Goal: Information Seeking & Learning: Learn about a topic

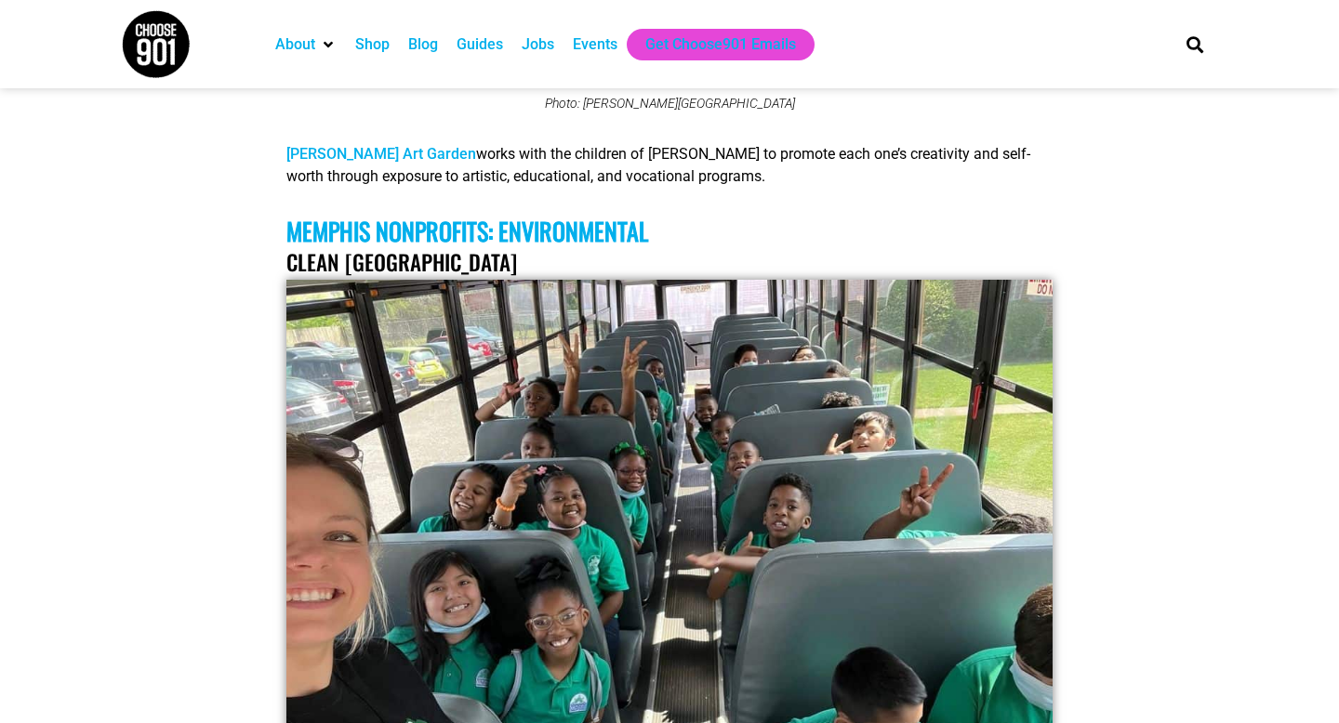
scroll to position [6494, 0]
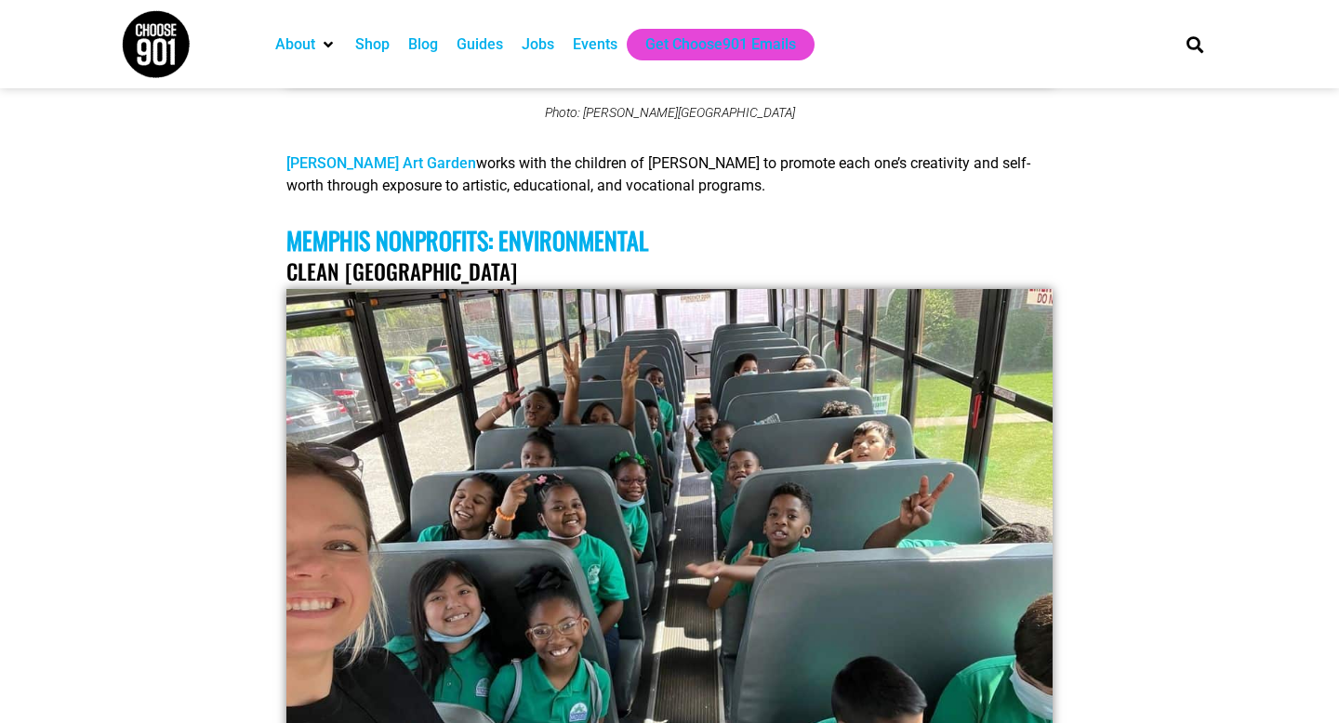
click at [411, 262] on link "Clean [GEOGRAPHIC_DATA]" at bounding box center [401, 272] width 231 height 32
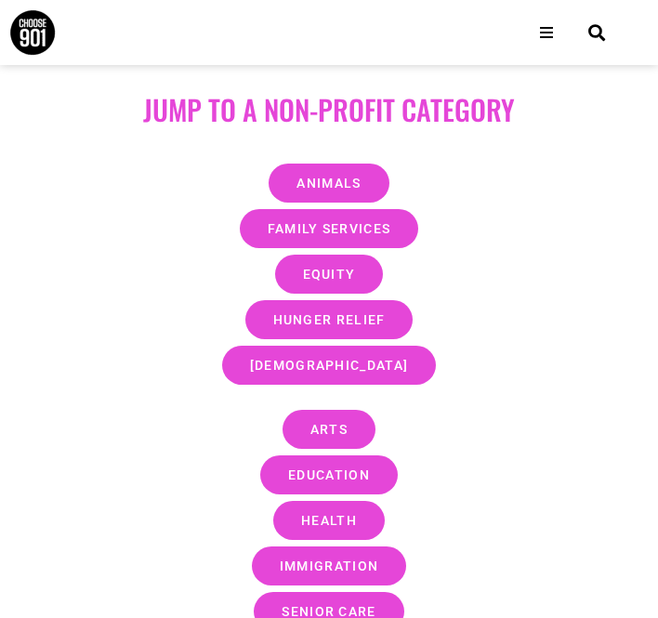
scroll to position [1007, 0]
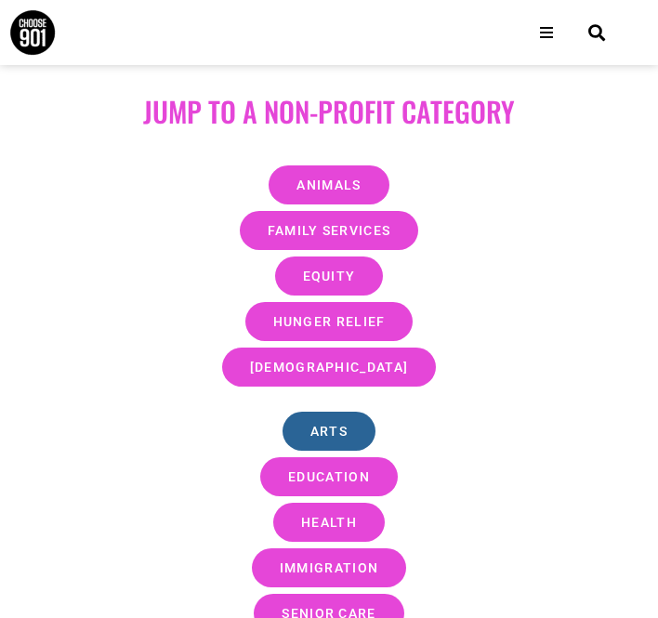
click at [330, 425] on span "Arts" at bounding box center [328, 431] width 37 height 13
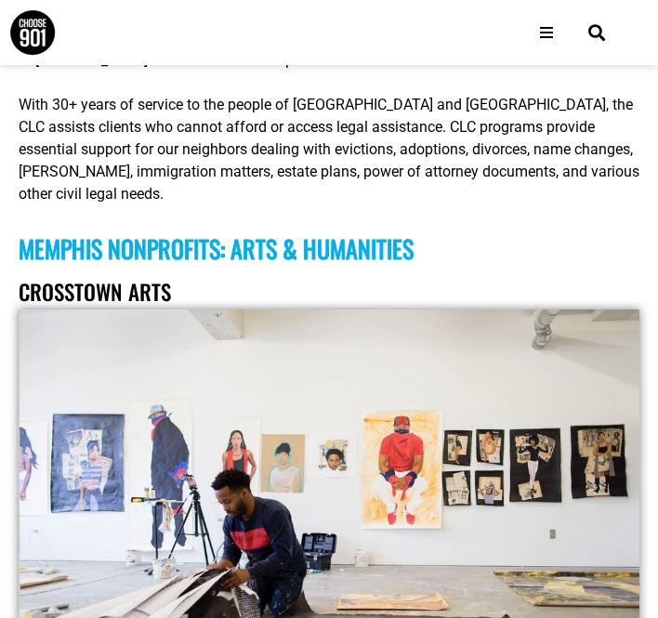
scroll to position [16793, 0]
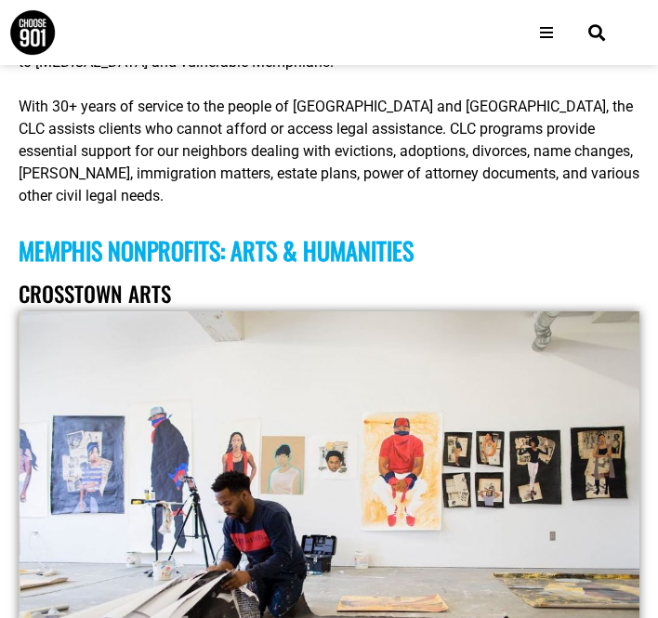
click at [151, 278] on link "Crosstown Arts" at bounding box center [95, 294] width 152 height 32
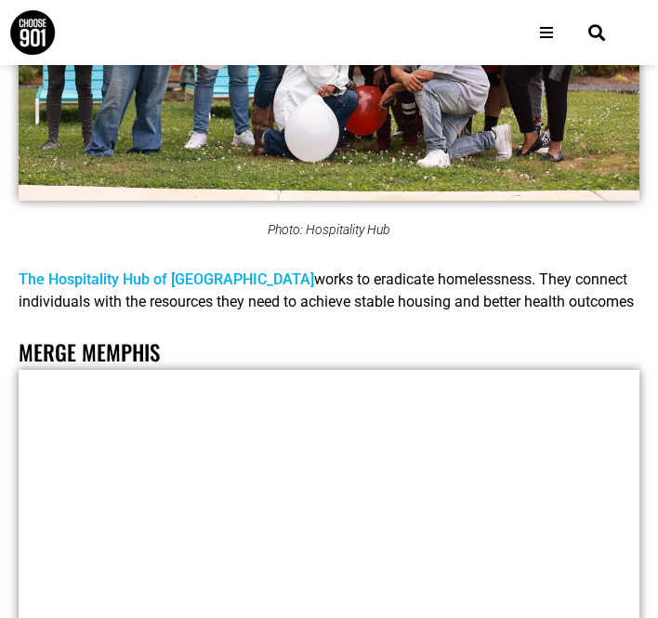
scroll to position [29622, 0]
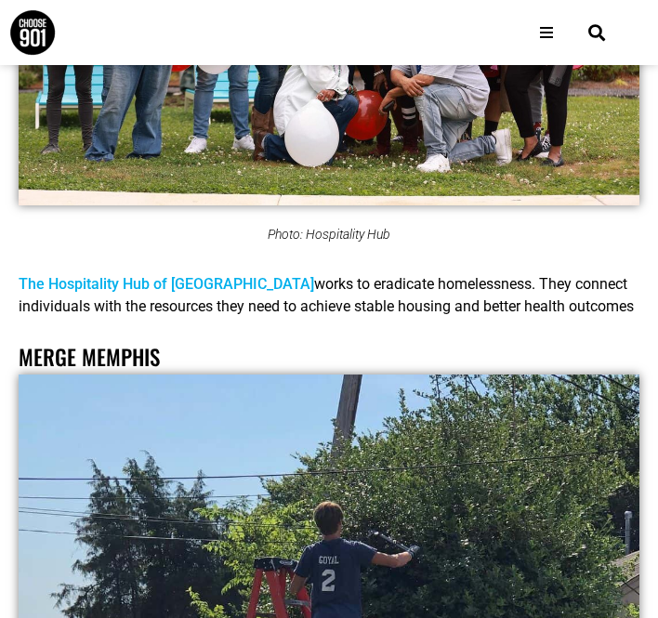
click at [125, 341] on link "Merge Memphis" at bounding box center [89, 357] width 141 height 32
